Goal: Check status

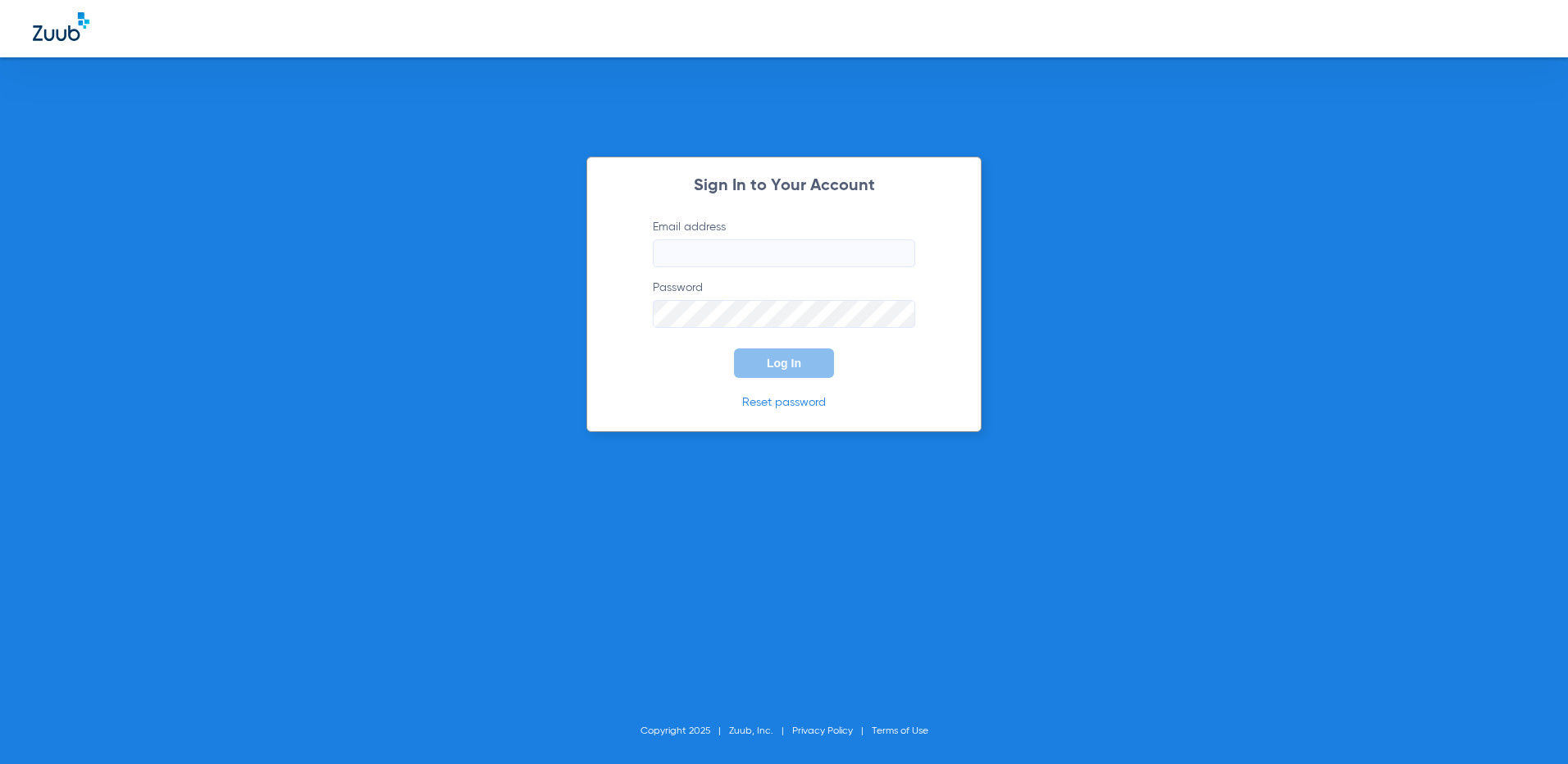
click at [796, 255] on input "Email address" at bounding box center [783, 253] width 263 height 28
type input "m"
type input "[EMAIL_ADDRESS][DOMAIN_NAME]"
click at [734, 349] on button "Log In" at bounding box center [784, 363] width 100 height 29
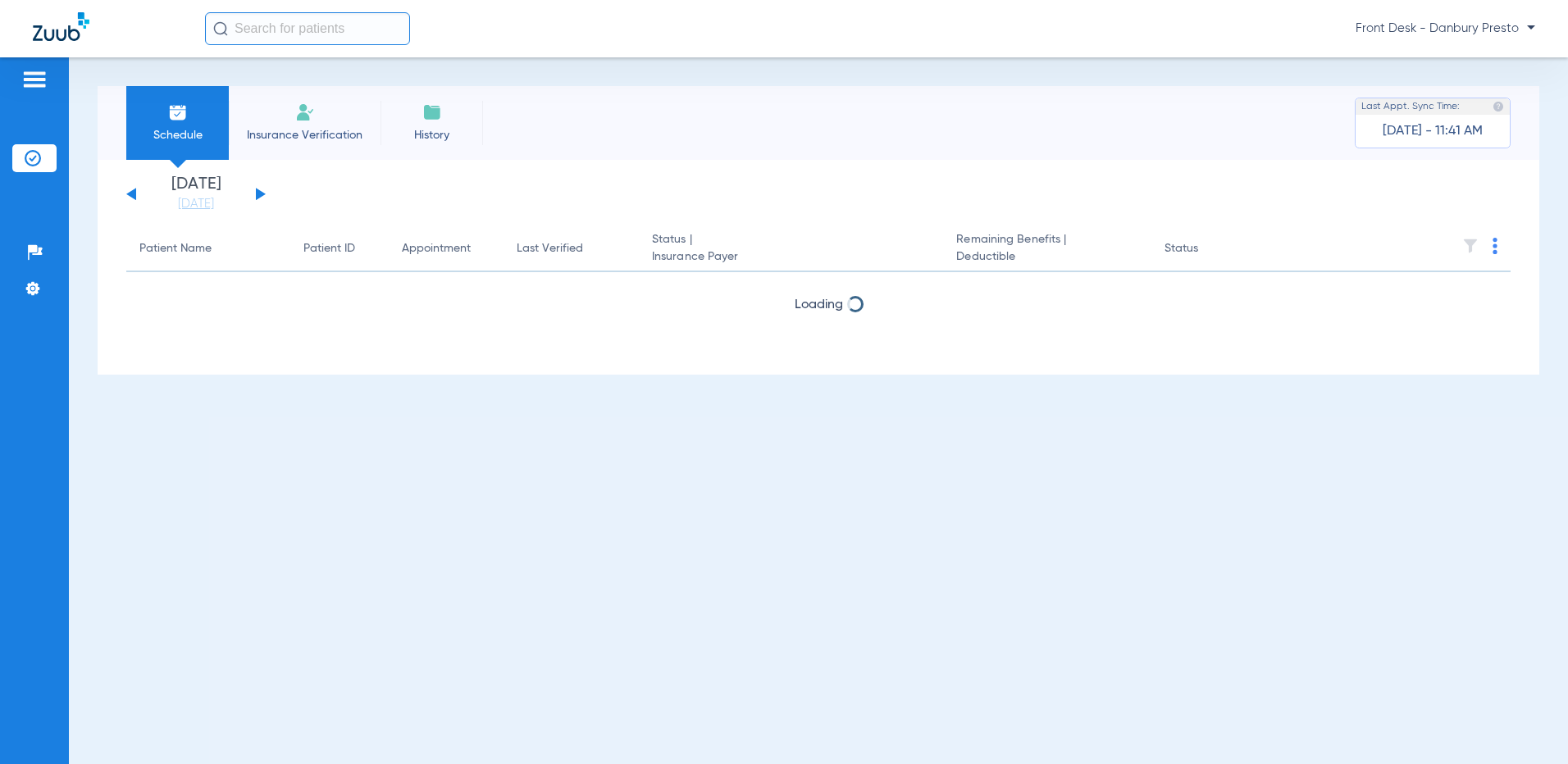
click at [259, 190] on button at bounding box center [260, 194] width 10 height 12
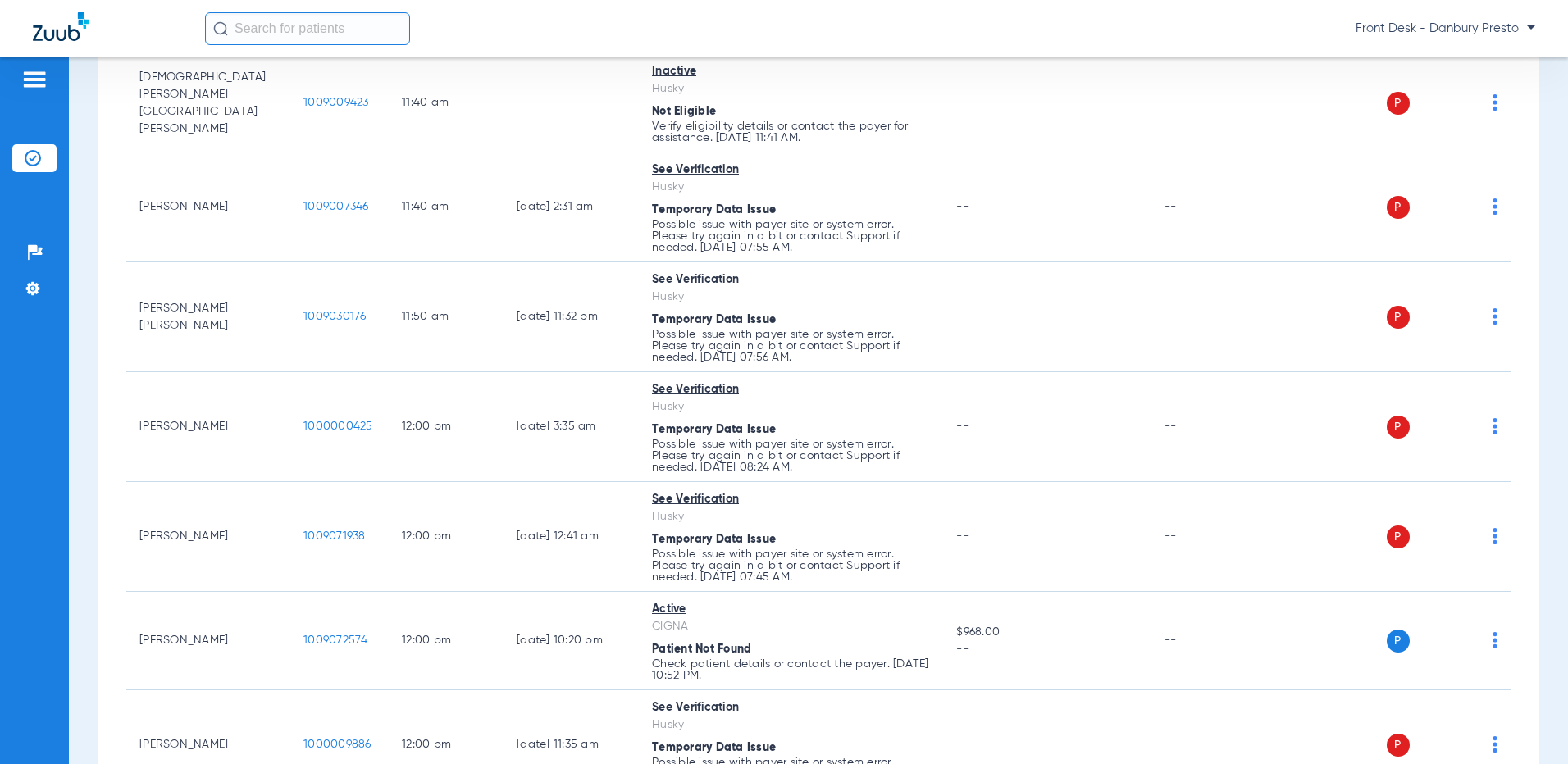
scroll to position [3606, 0]
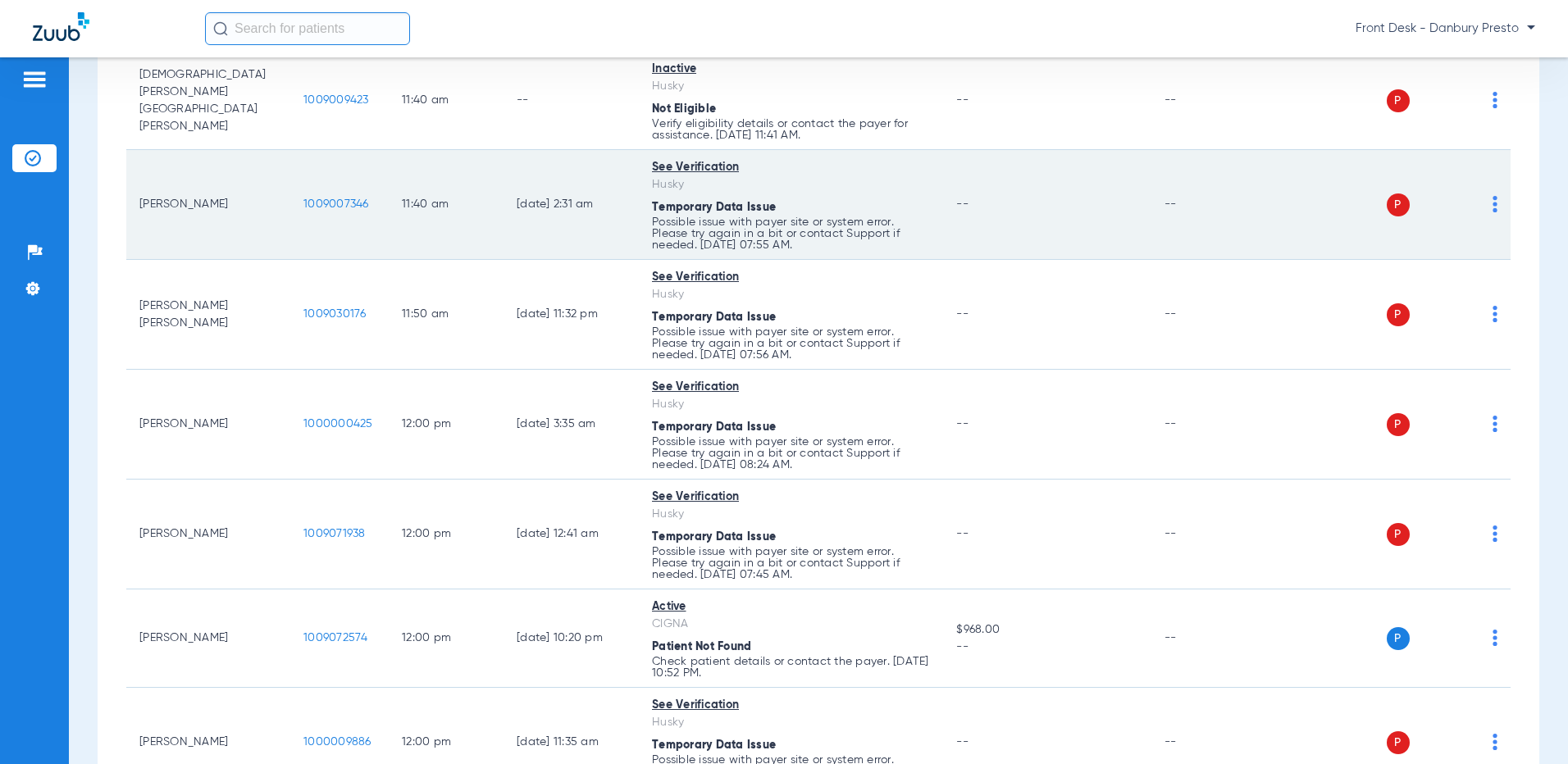
click at [860, 211] on div "Temporary Data Issue" at bounding box center [791, 207] width 278 height 17
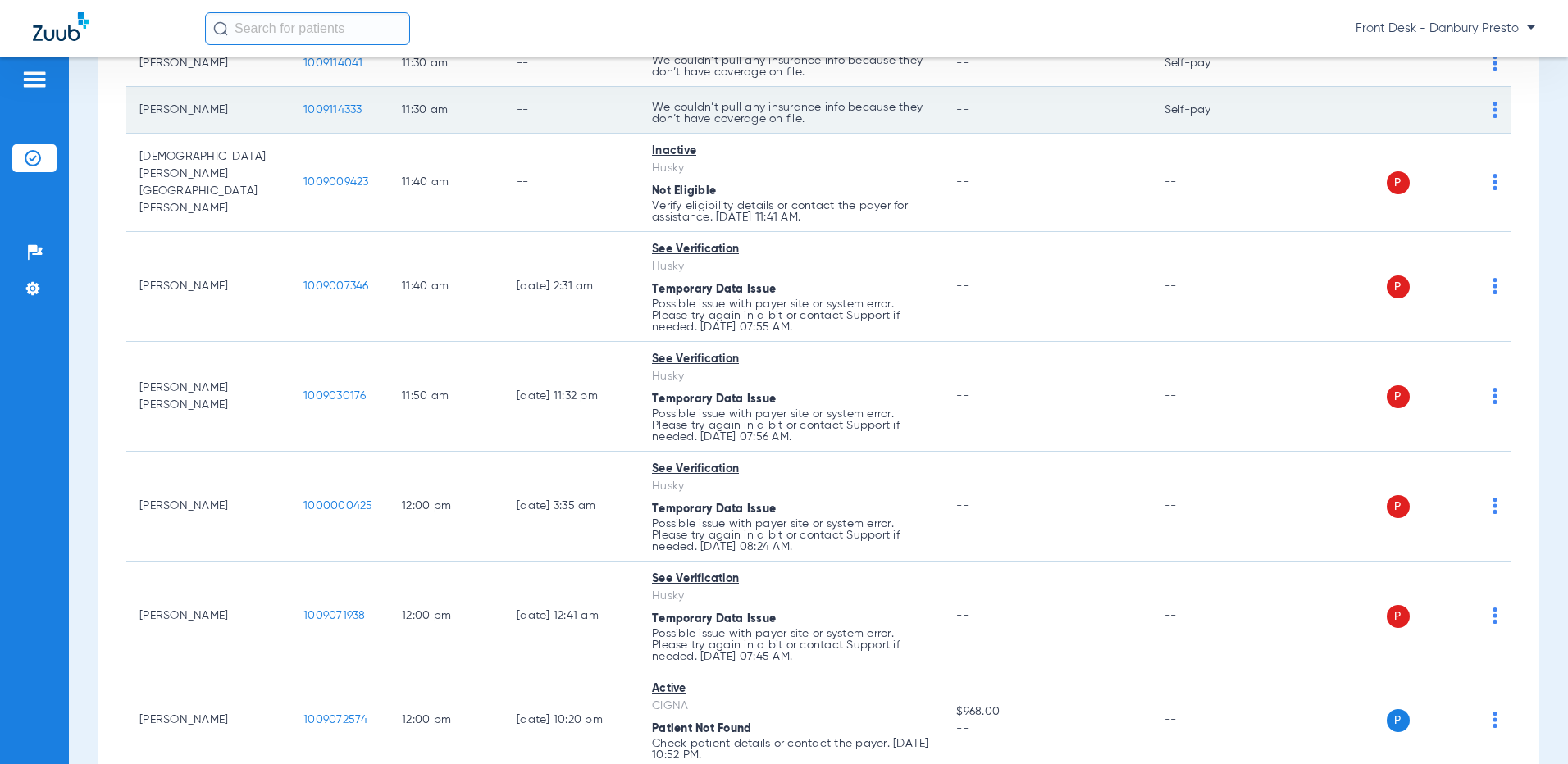
scroll to position [3442, 0]
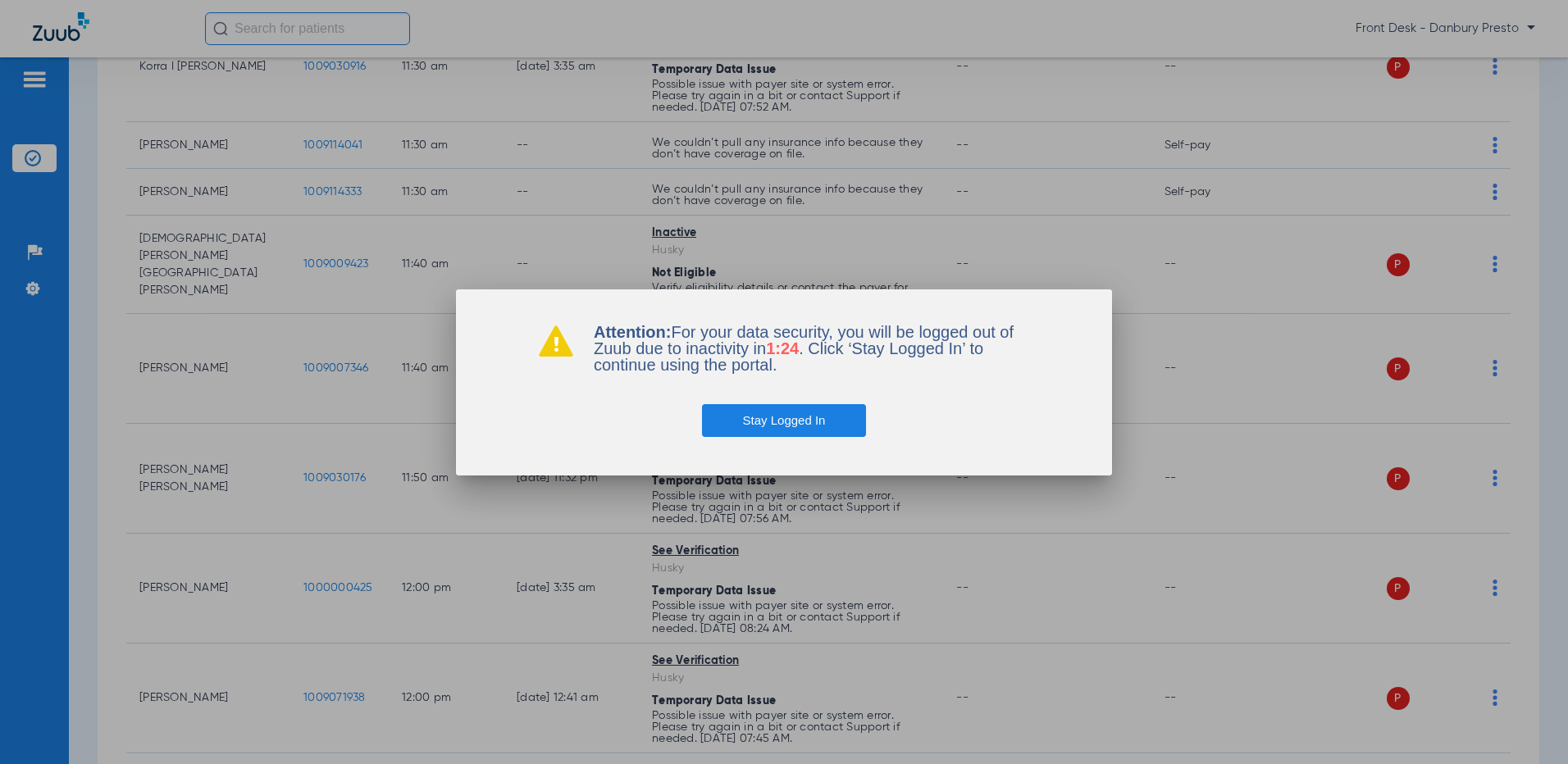
click at [819, 418] on button "Stay Logged In" at bounding box center [784, 420] width 165 height 33
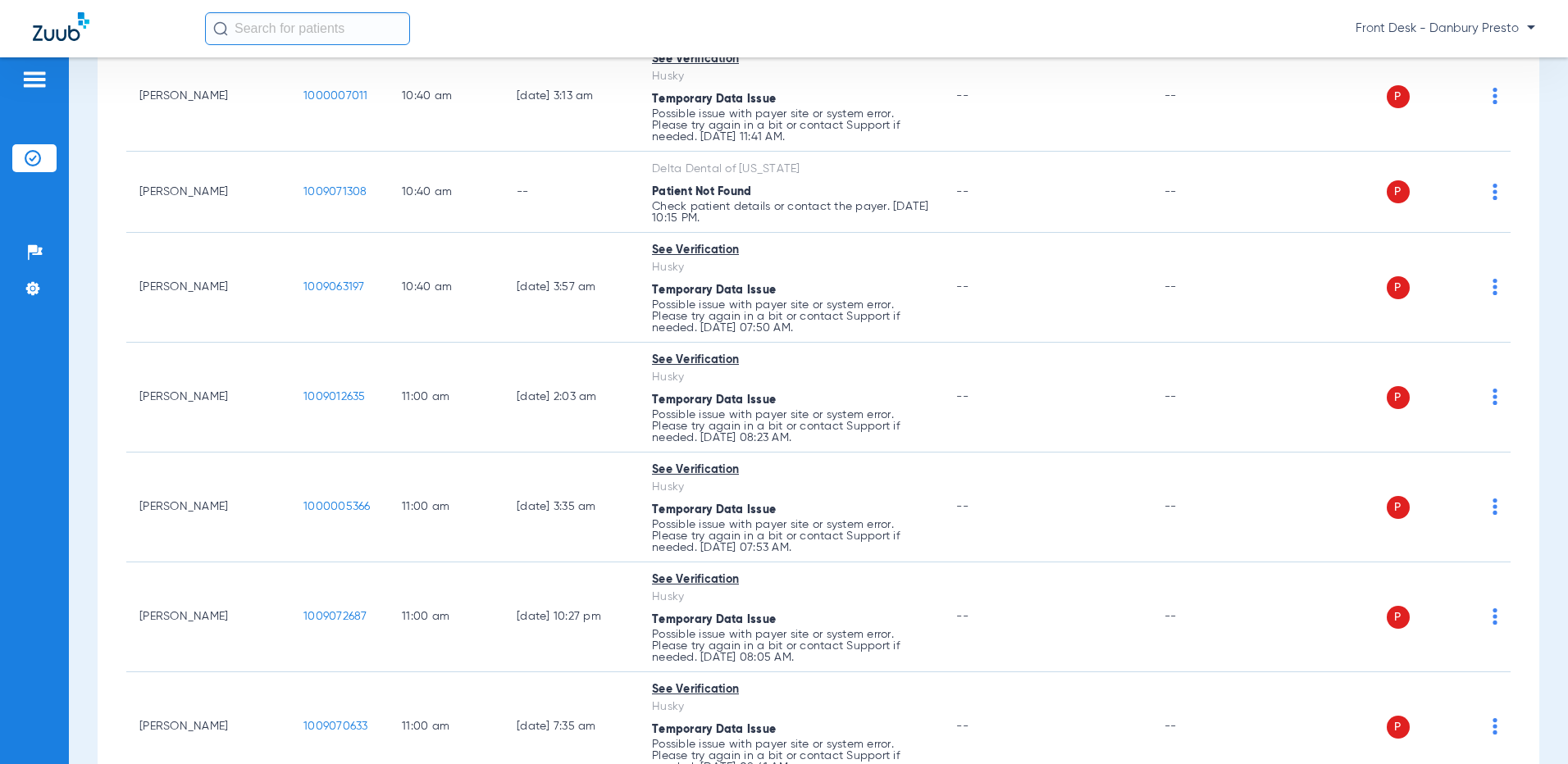
scroll to position [2213, 0]
